Goal: Information Seeking & Learning: Check status

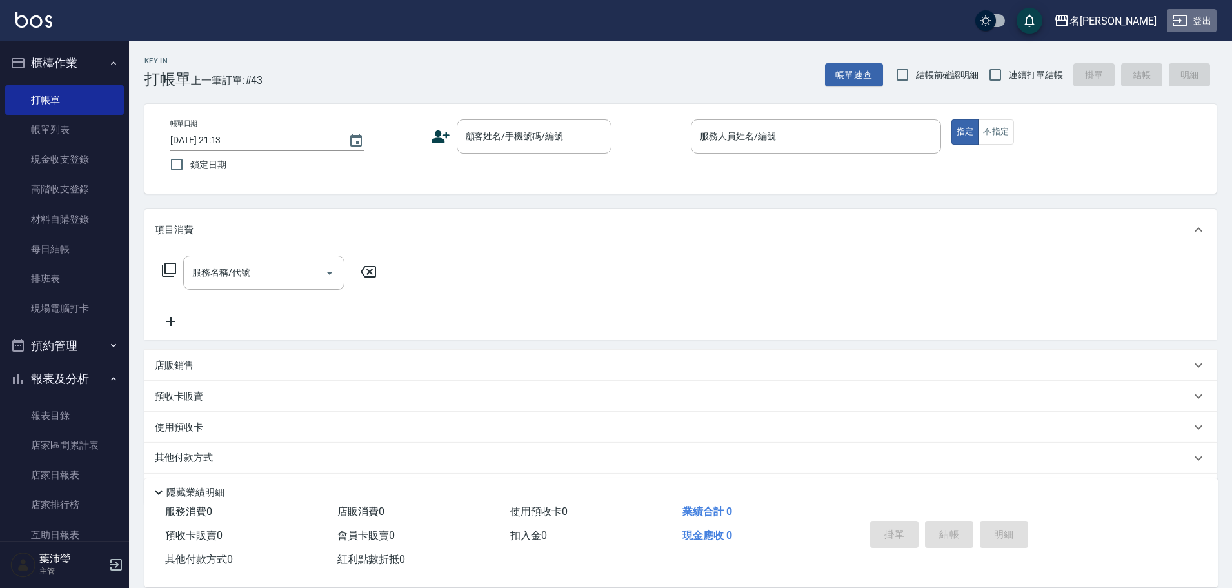
click at [1171, 19] on button "登出" at bounding box center [1192, 21] width 50 height 24
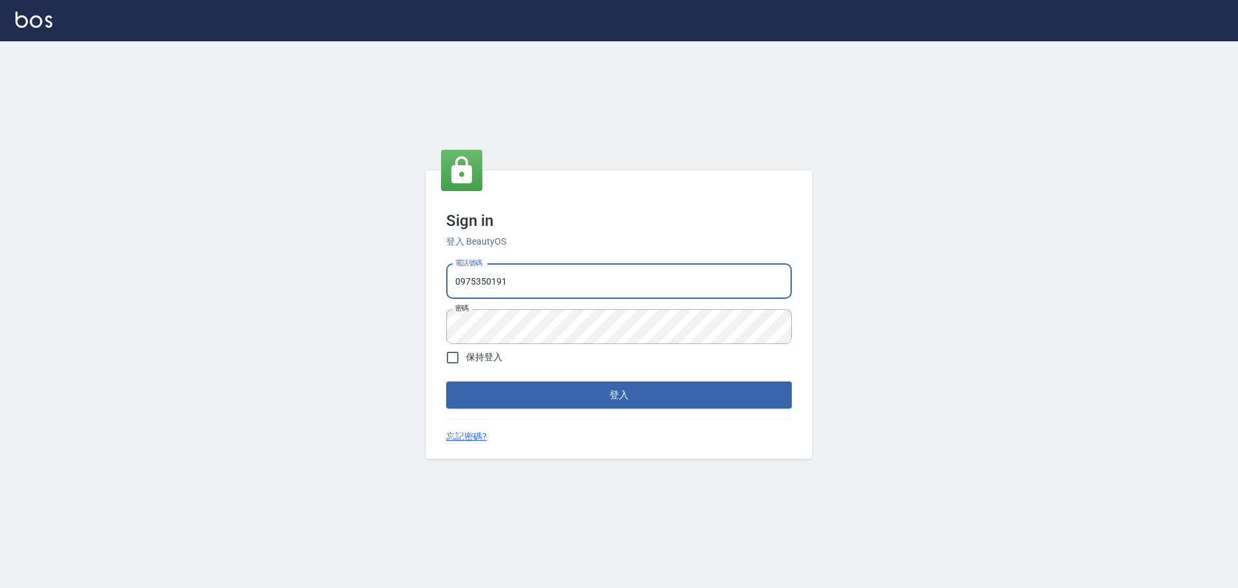
drag, startPoint x: 531, startPoint y: 290, endPoint x: 442, endPoint y: 296, distance: 89.2
click at [442, 296] on div "電話號碼 [PHONE_NUMBER] 電話號碼 密碼 密碼" at bounding box center [619, 304] width 356 height 90
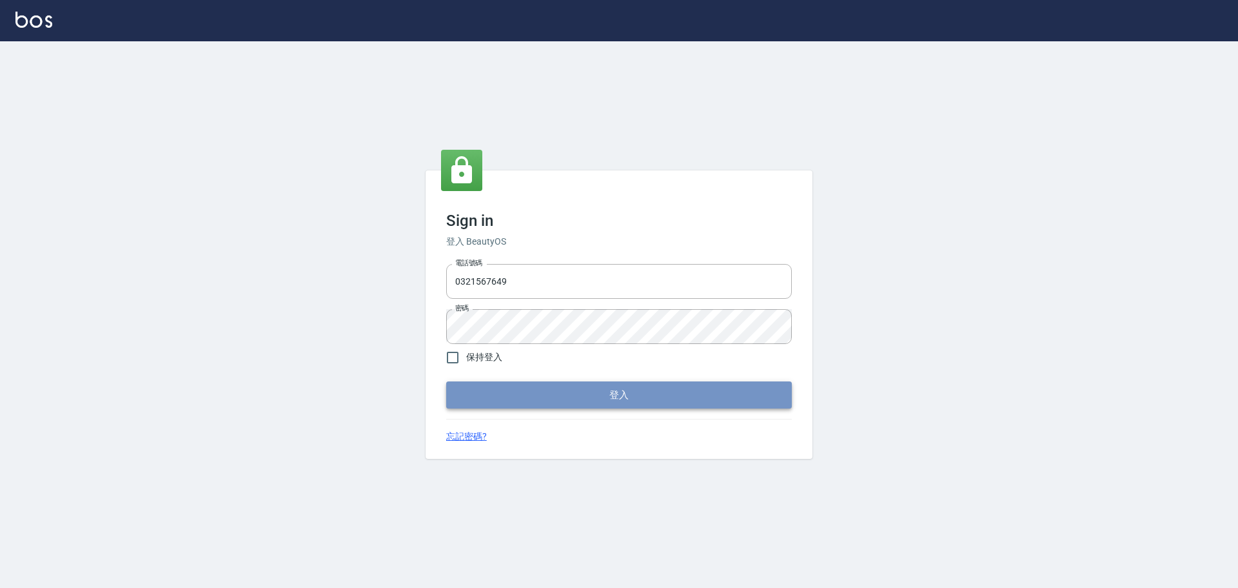
click at [542, 395] on button "登入" at bounding box center [619, 394] width 346 height 27
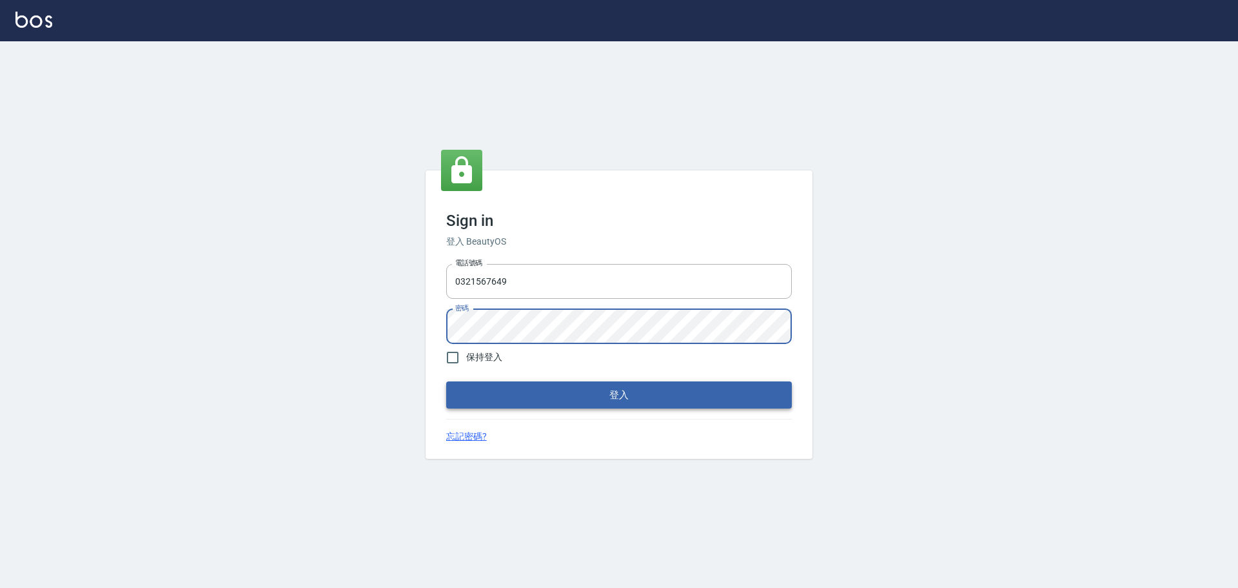
click at [510, 392] on button "登入" at bounding box center [619, 394] width 346 height 27
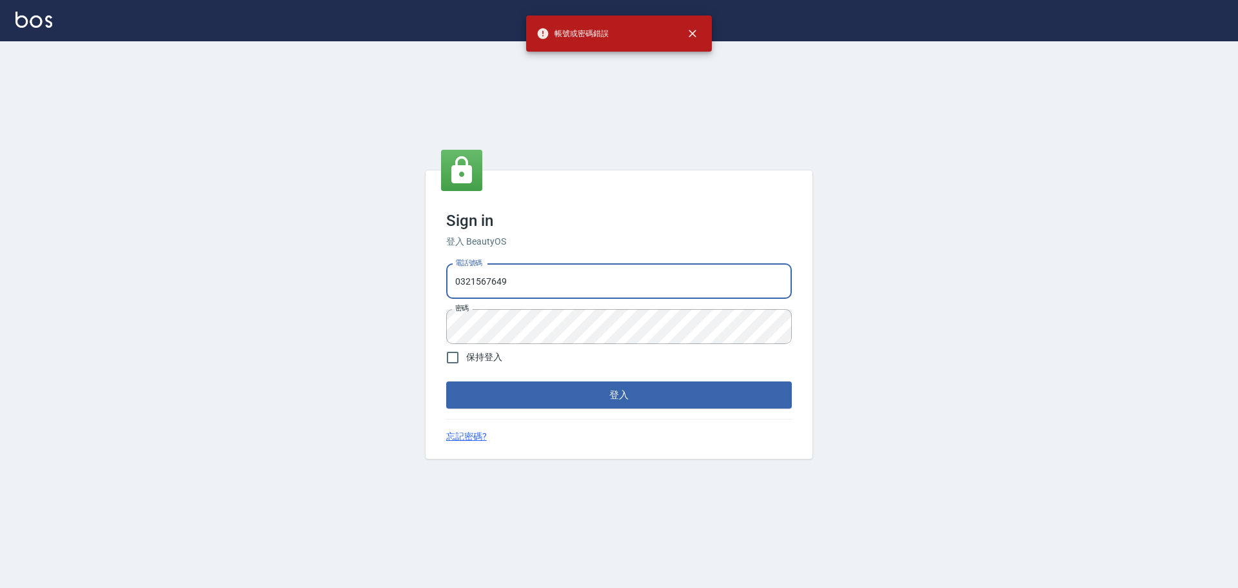
click at [515, 281] on input "0321567649" at bounding box center [619, 281] width 346 height 35
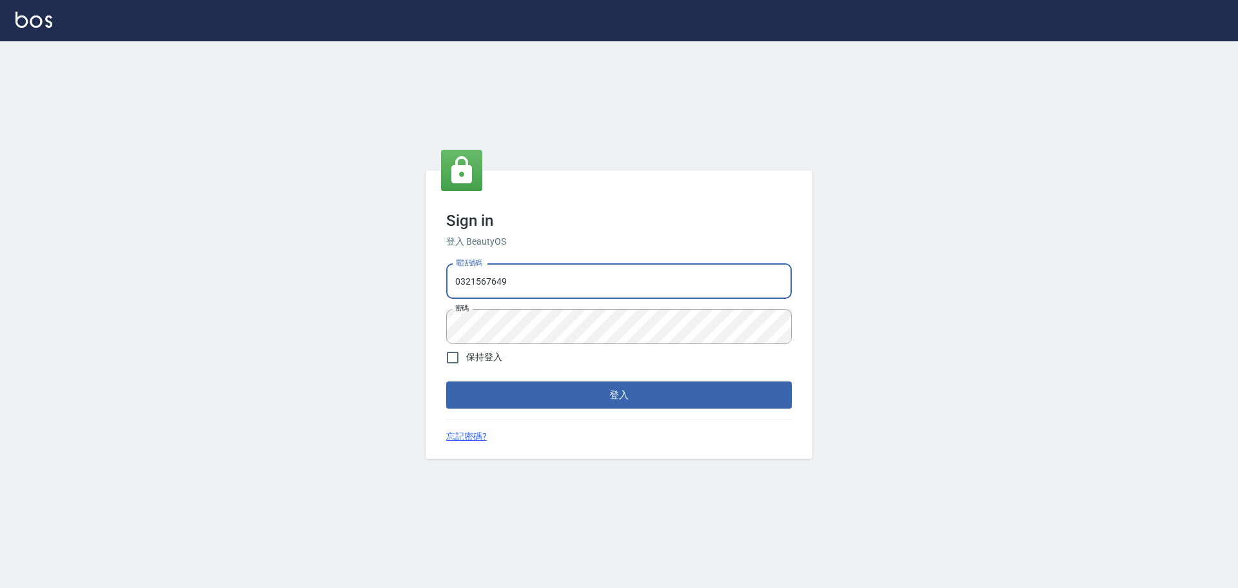
click at [462, 289] on input "0321567649" at bounding box center [619, 281] width 346 height 35
type input "0921567649"
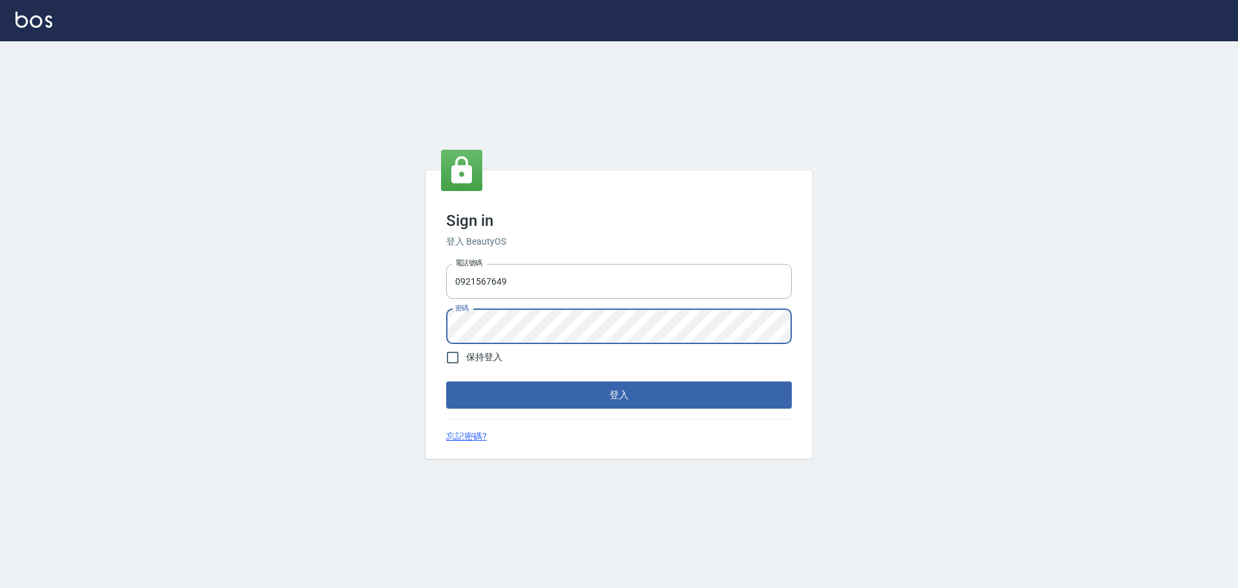
click at [440, 315] on div "Sign in 登入 BeautyOS 電話號碼 [PHONE_NUMBER] 電話號碼 密碼 密碼 保持登入 登入 忘記密碼?" at bounding box center [619, 314] width 387 height 288
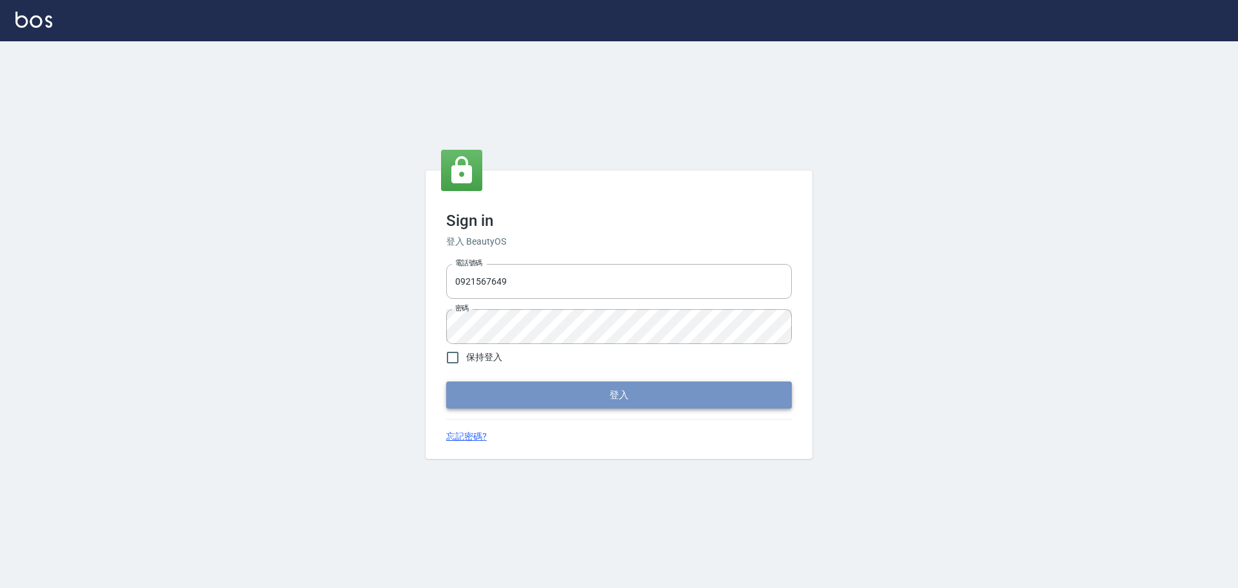
click at [522, 390] on button "登入" at bounding box center [619, 394] width 346 height 27
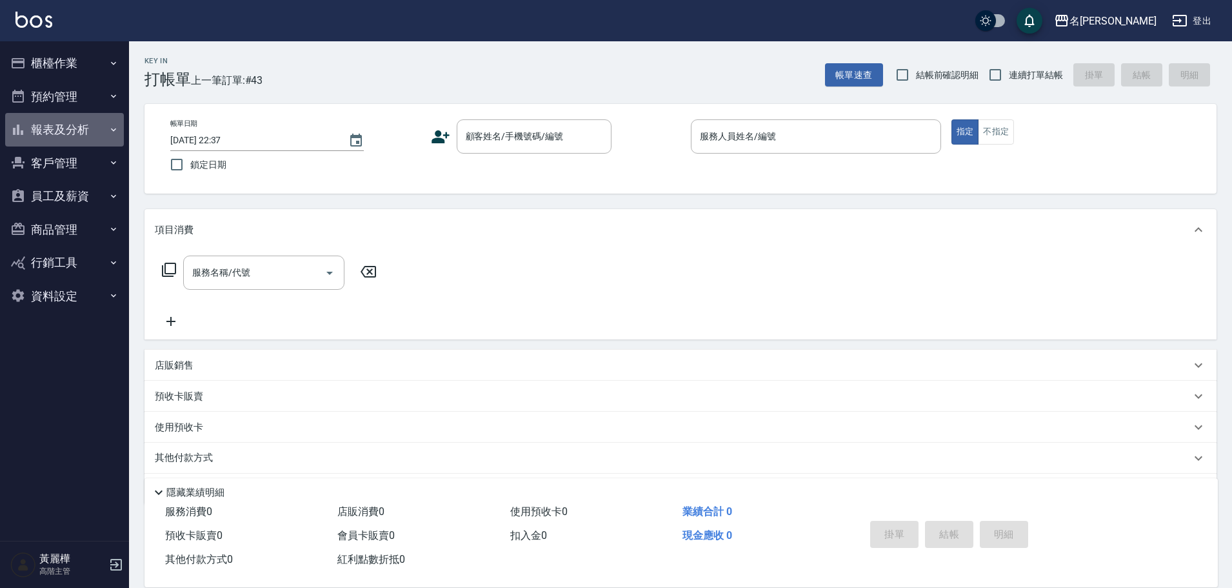
click at [57, 128] on button "報表及分析" at bounding box center [64, 130] width 119 height 34
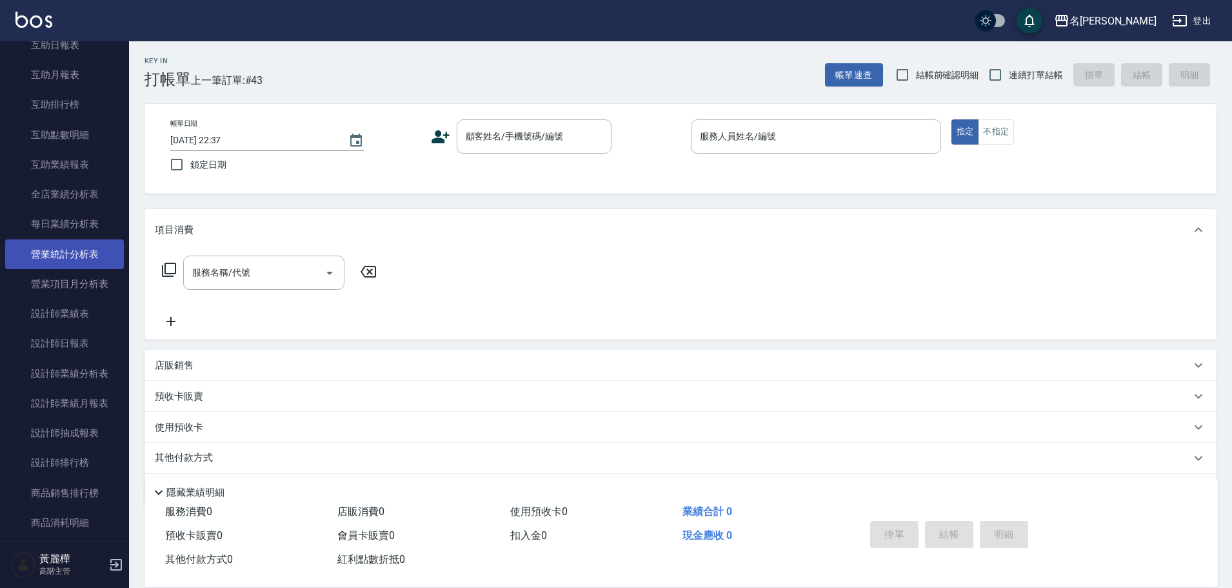
scroll to position [387, 0]
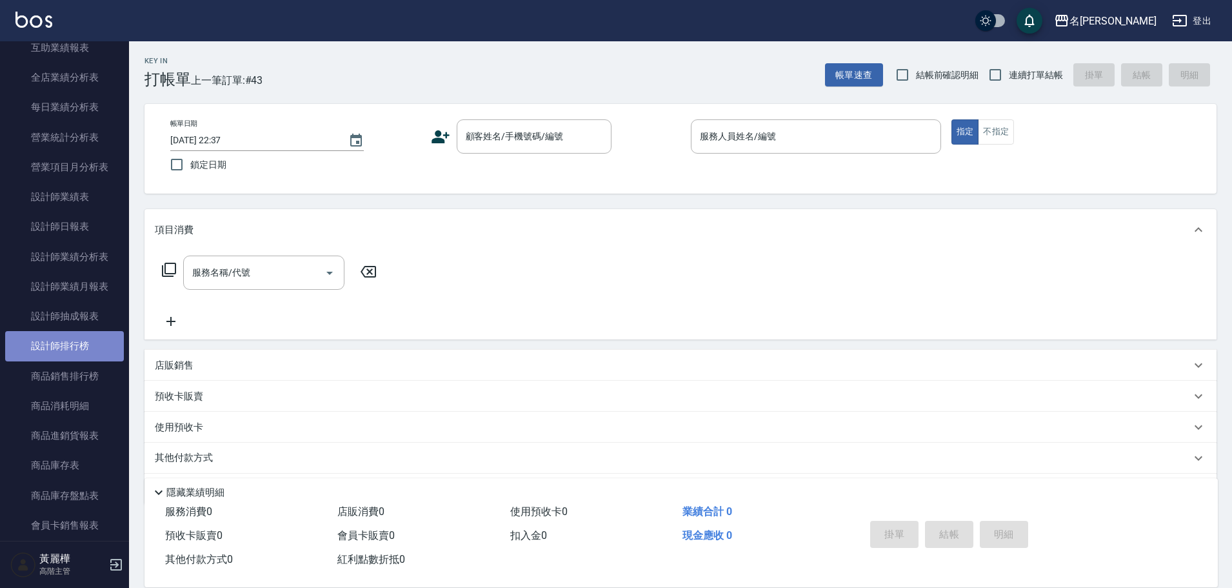
click at [71, 354] on link "設計師排行榜" at bounding box center [64, 346] width 119 height 30
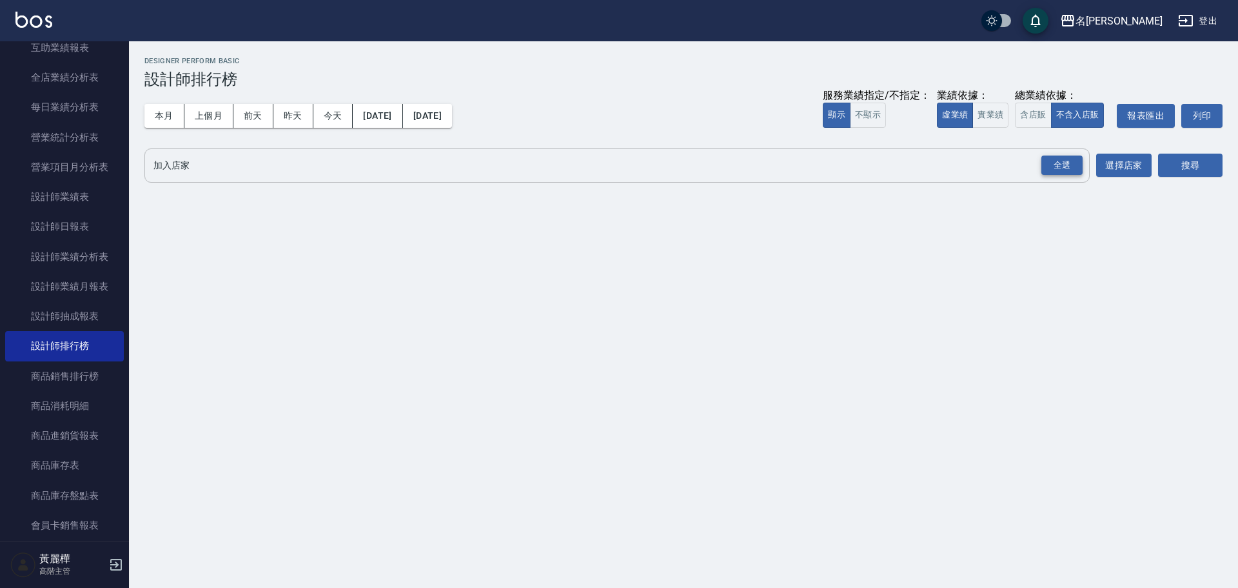
click at [1062, 164] on div "全選" at bounding box center [1062, 165] width 41 height 20
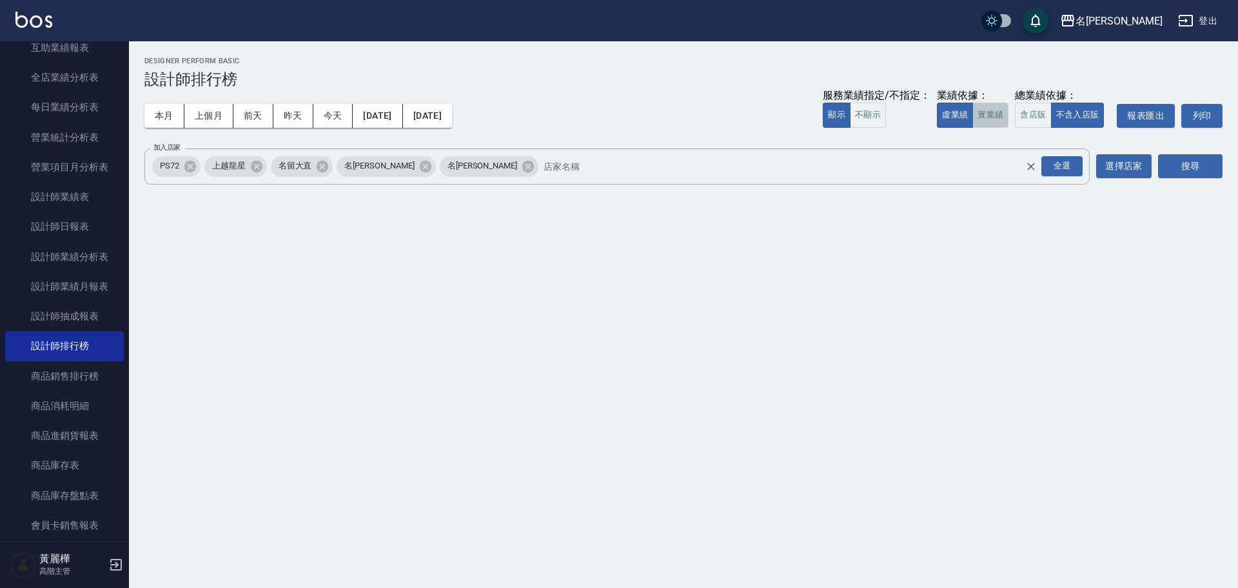
click at [988, 123] on button "實業績" at bounding box center [991, 115] width 36 height 25
click at [1163, 166] on button "搜尋" at bounding box center [1190, 166] width 64 height 24
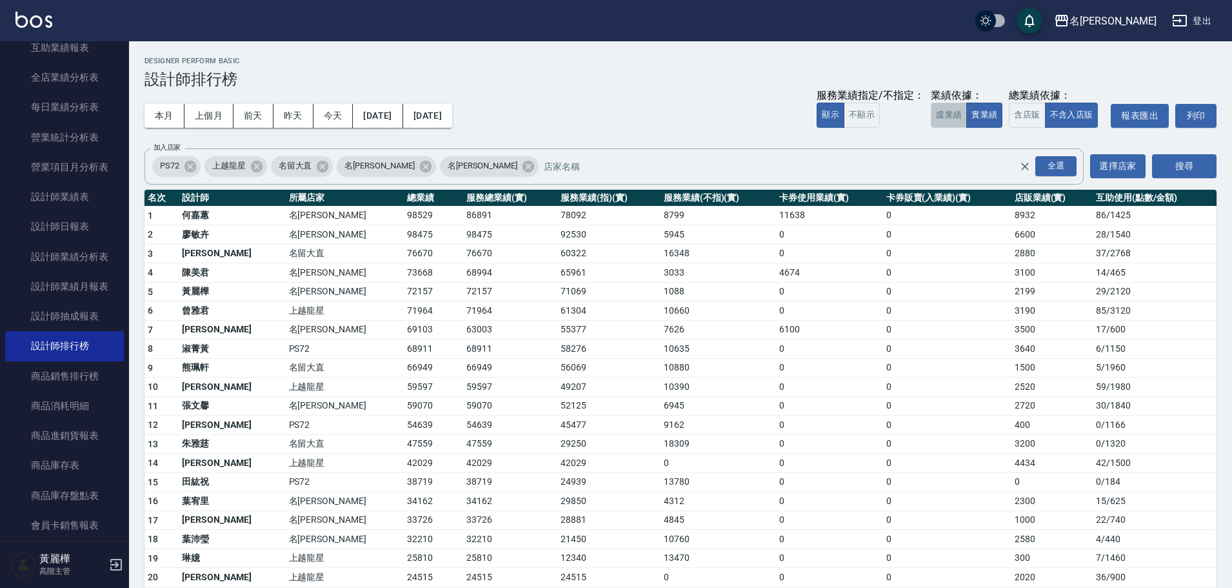
click at [943, 121] on button "虛業績" at bounding box center [949, 115] width 36 height 25
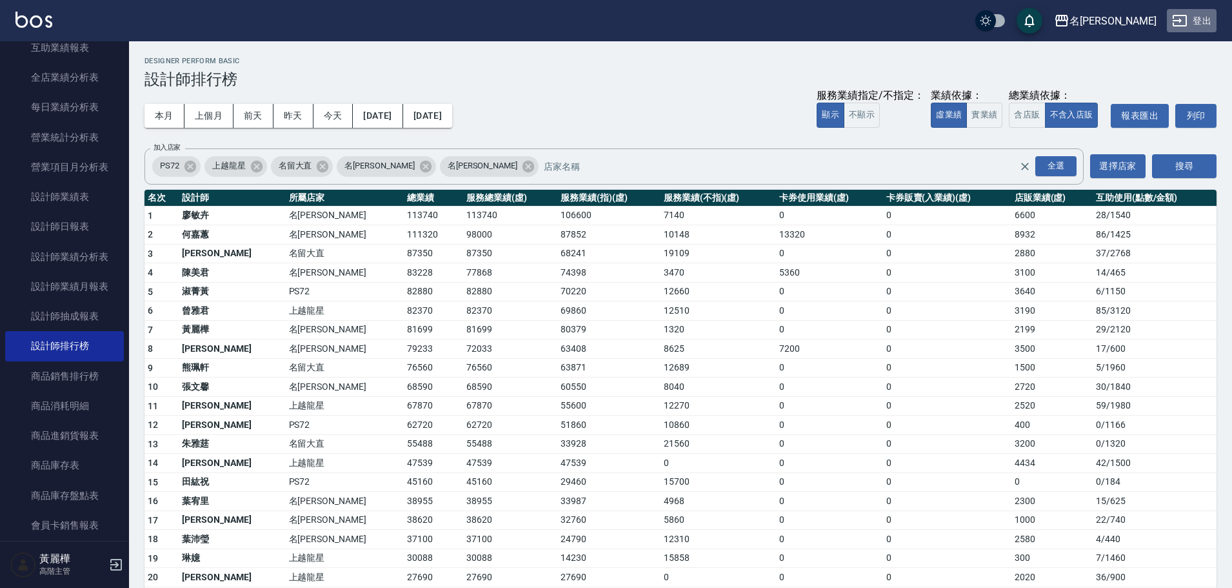
click at [1191, 12] on button "登出" at bounding box center [1192, 21] width 50 height 24
